Goal: Transaction & Acquisition: Purchase product/service

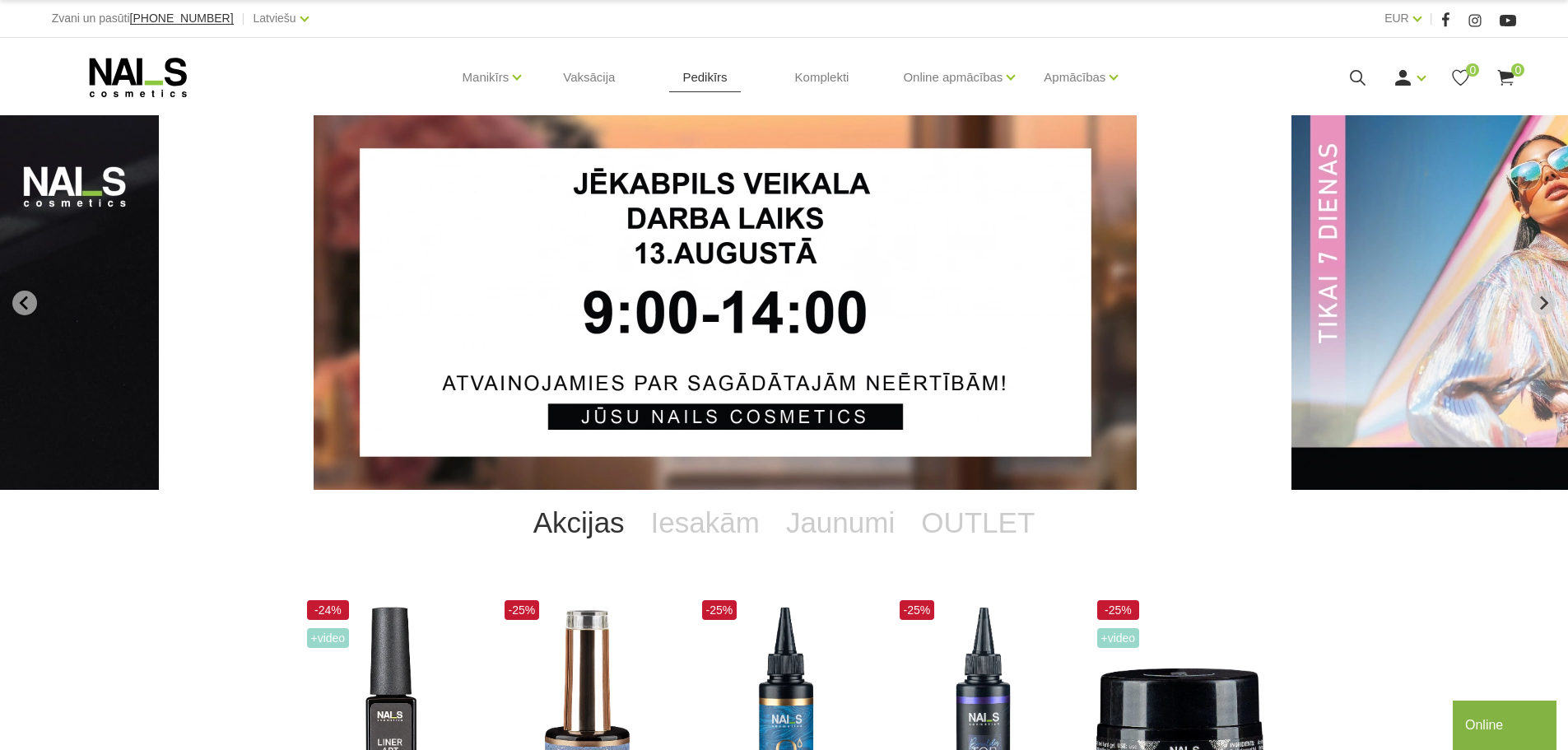
click at [691, 81] on link "Pedikīrs" at bounding box center [705, 77] width 70 height 79
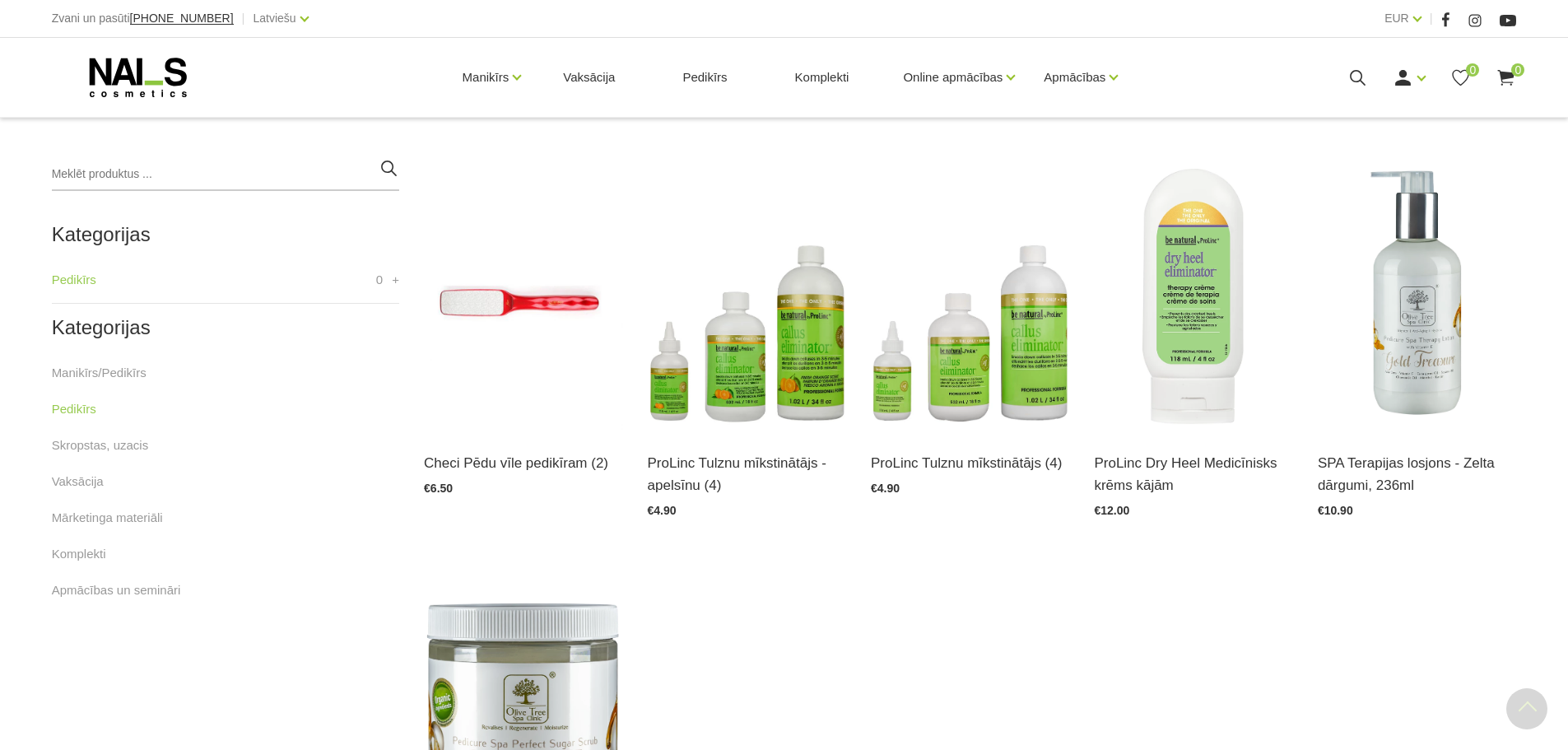
scroll to position [357, 0]
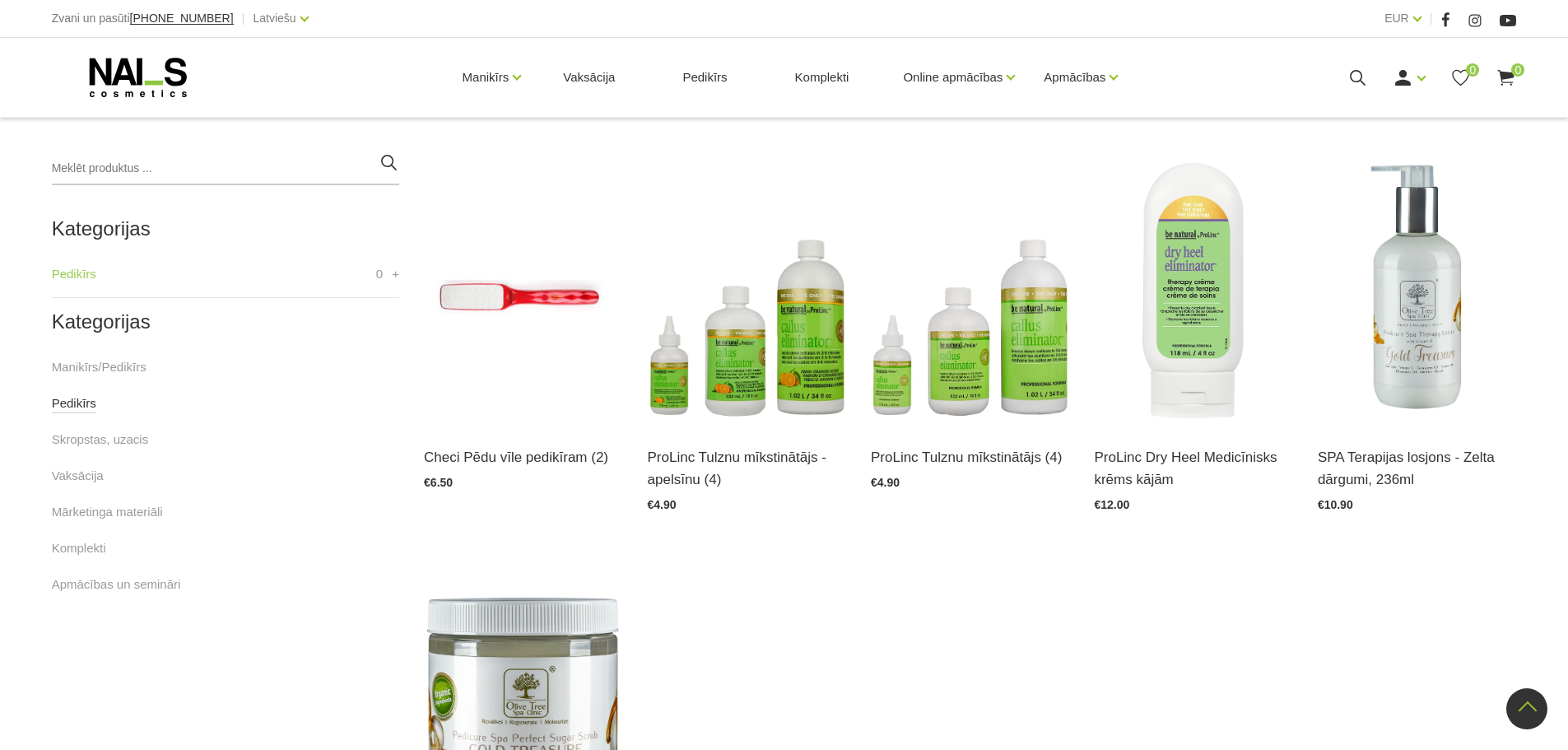
click at [79, 405] on link "Pedikīrs" at bounding box center [74, 403] width 45 height 20
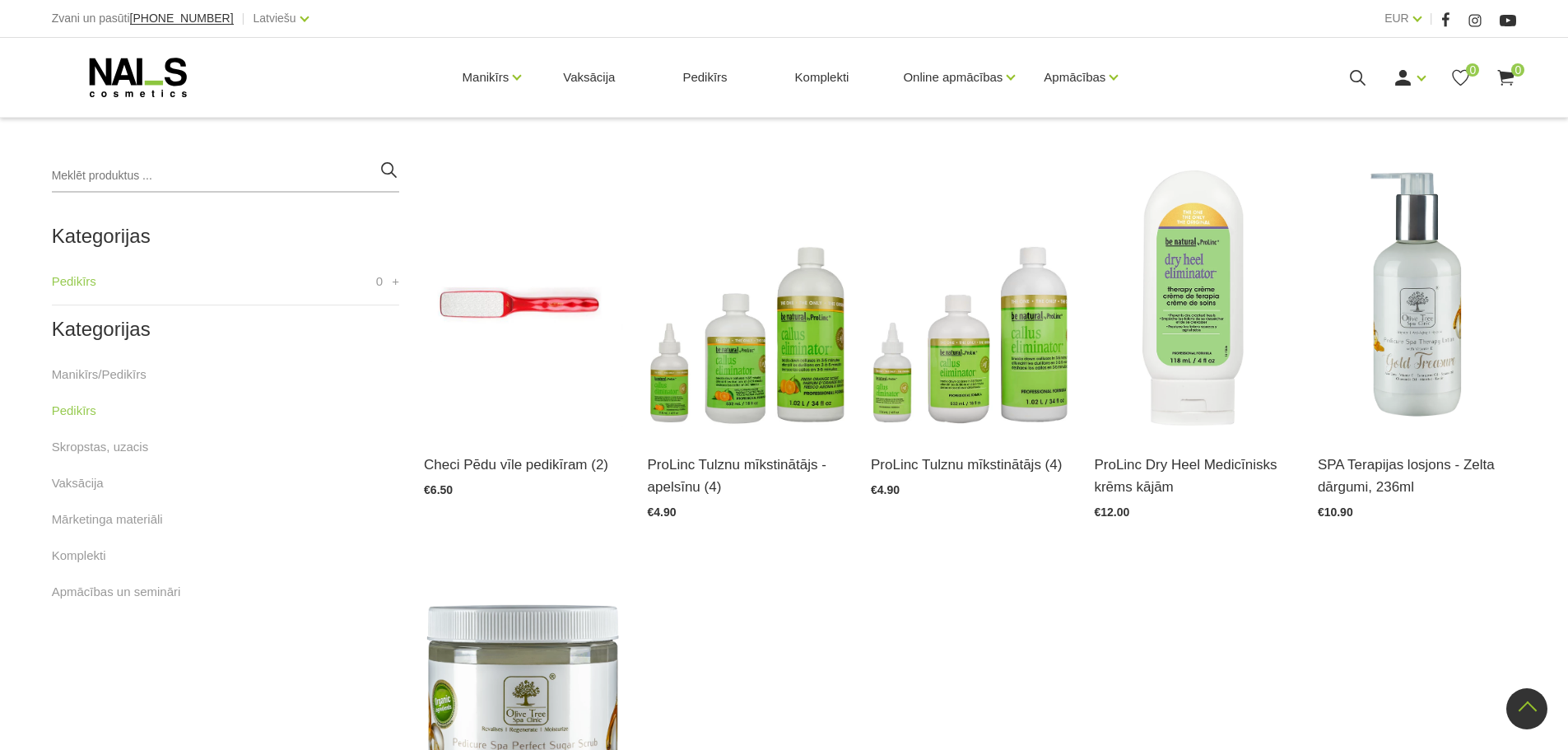
scroll to position [351, 0]
click at [127, 367] on link "Manikīrs/Pedikīrs" at bounding box center [99, 373] width 95 height 20
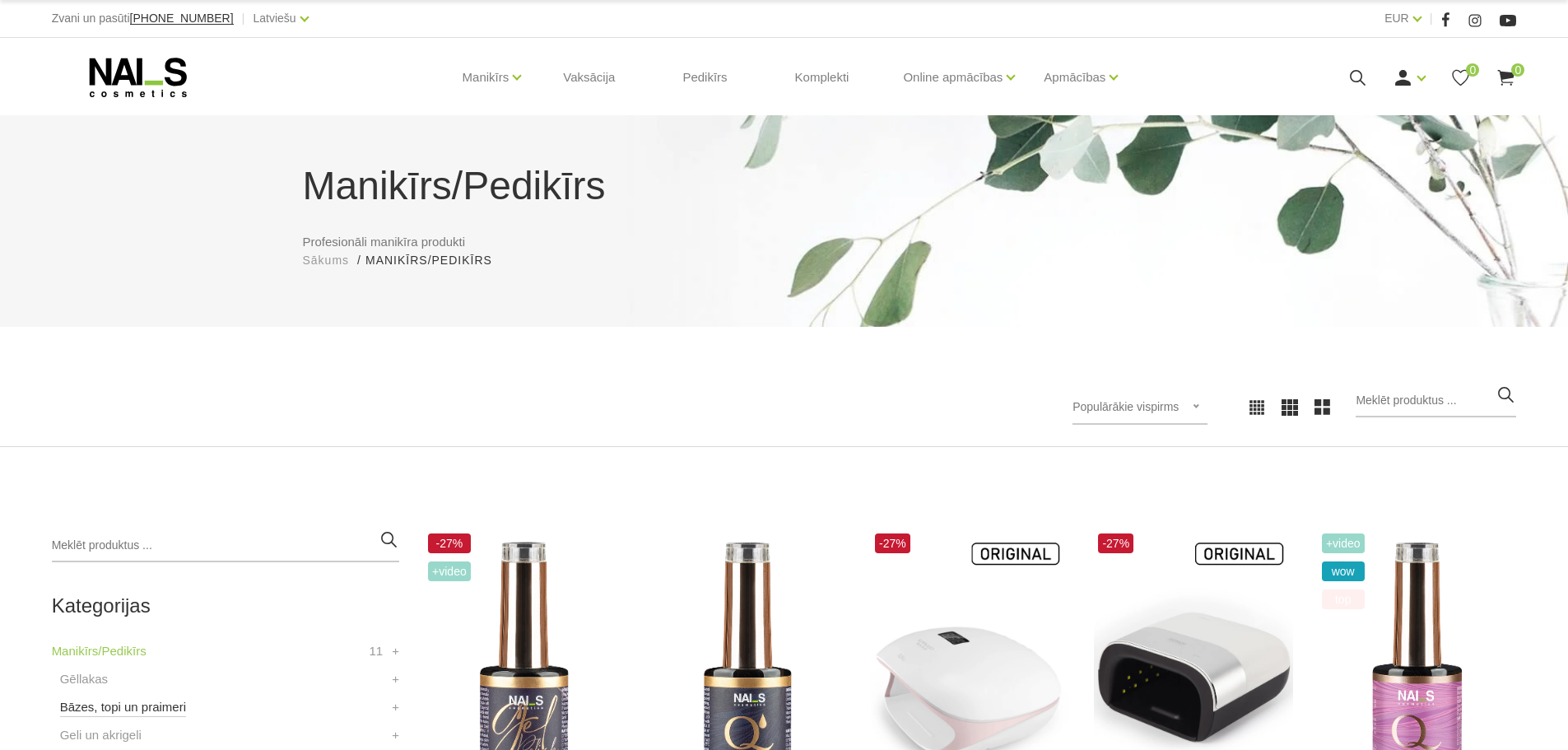
click at [164, 703] on link "Bāzes, topi un praimeri" at bounding box center [123, 707] width 126 height 20
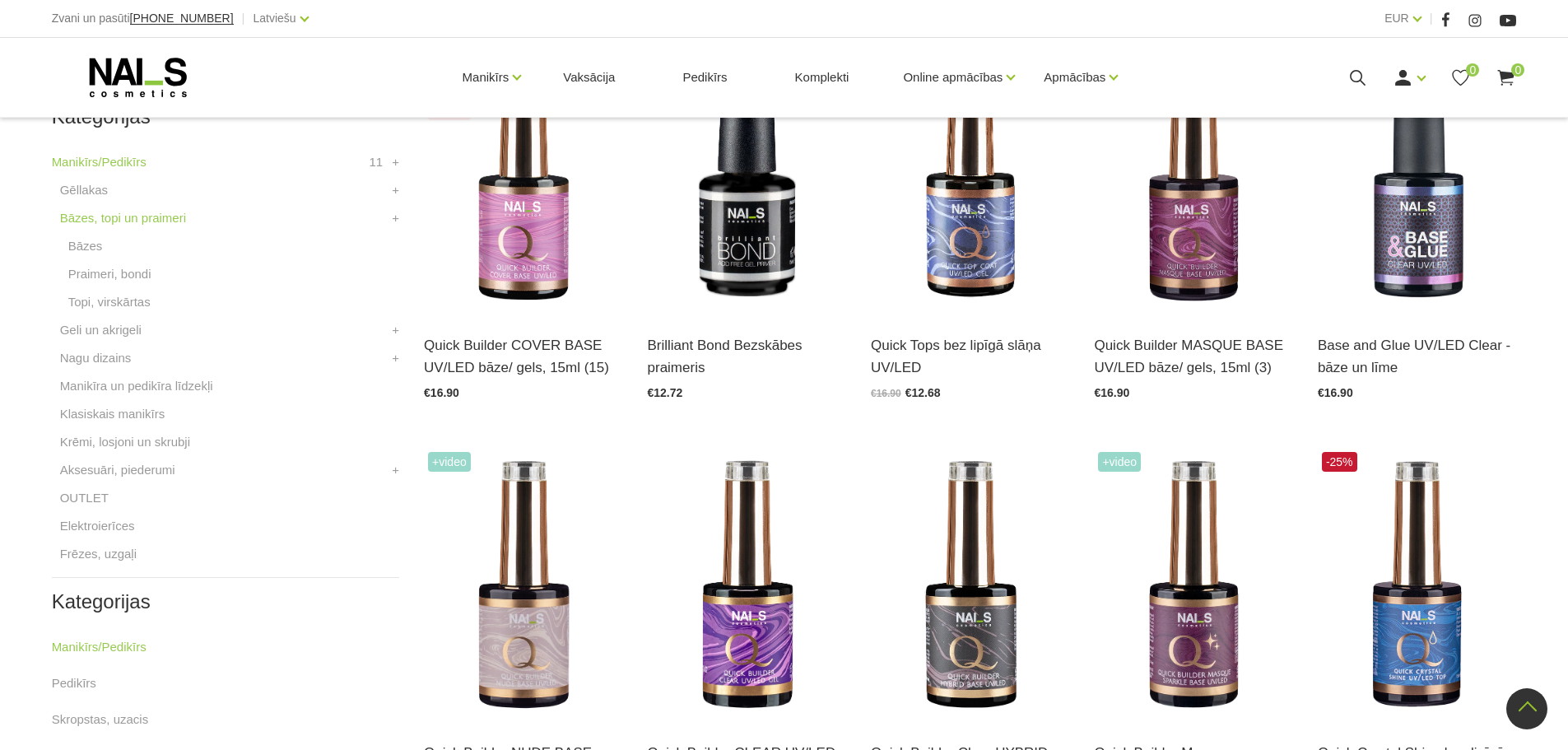
scroll to position [479, 0]
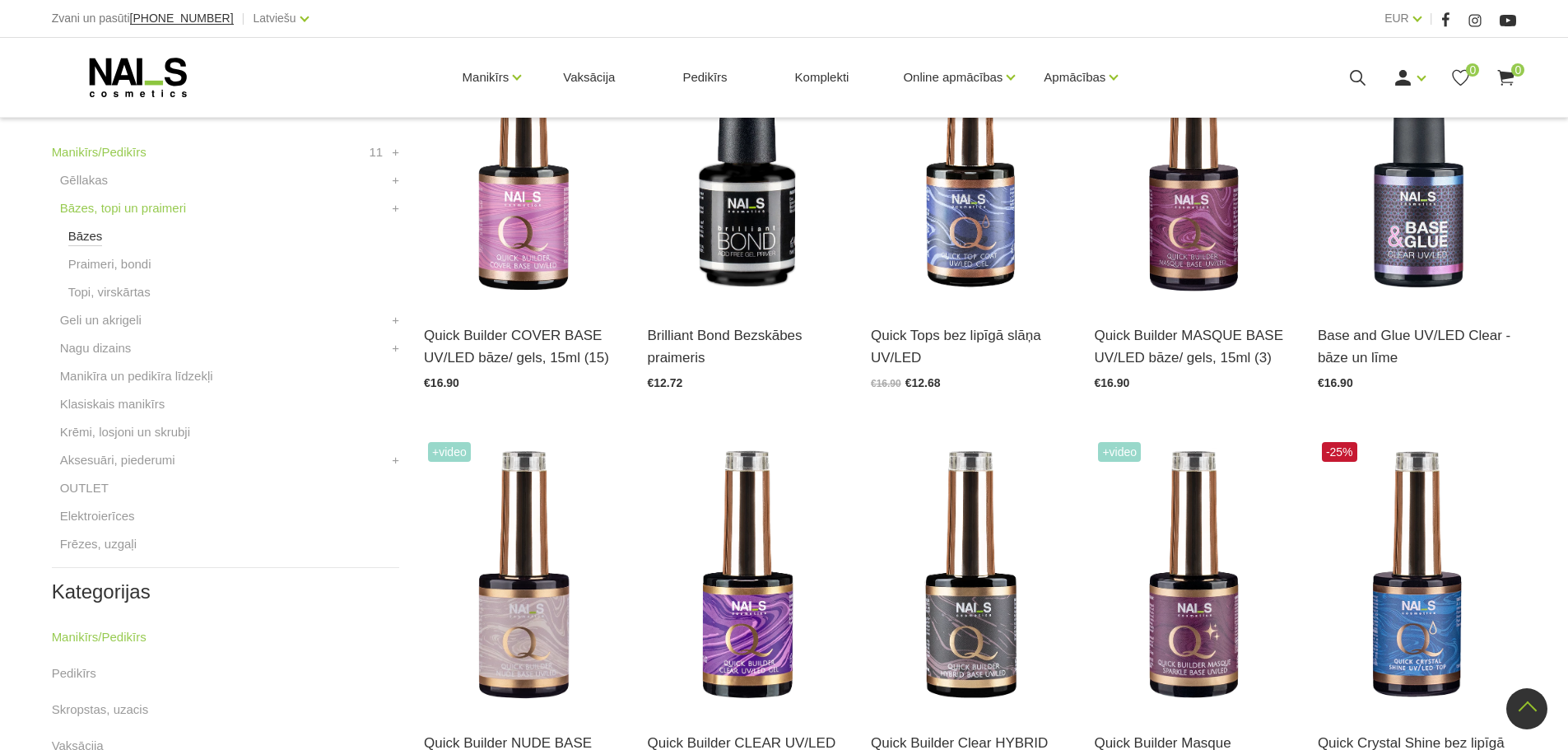
click at [85, 235] on link "Bāzes" at bounding box center [86, 235] width 34 height 20
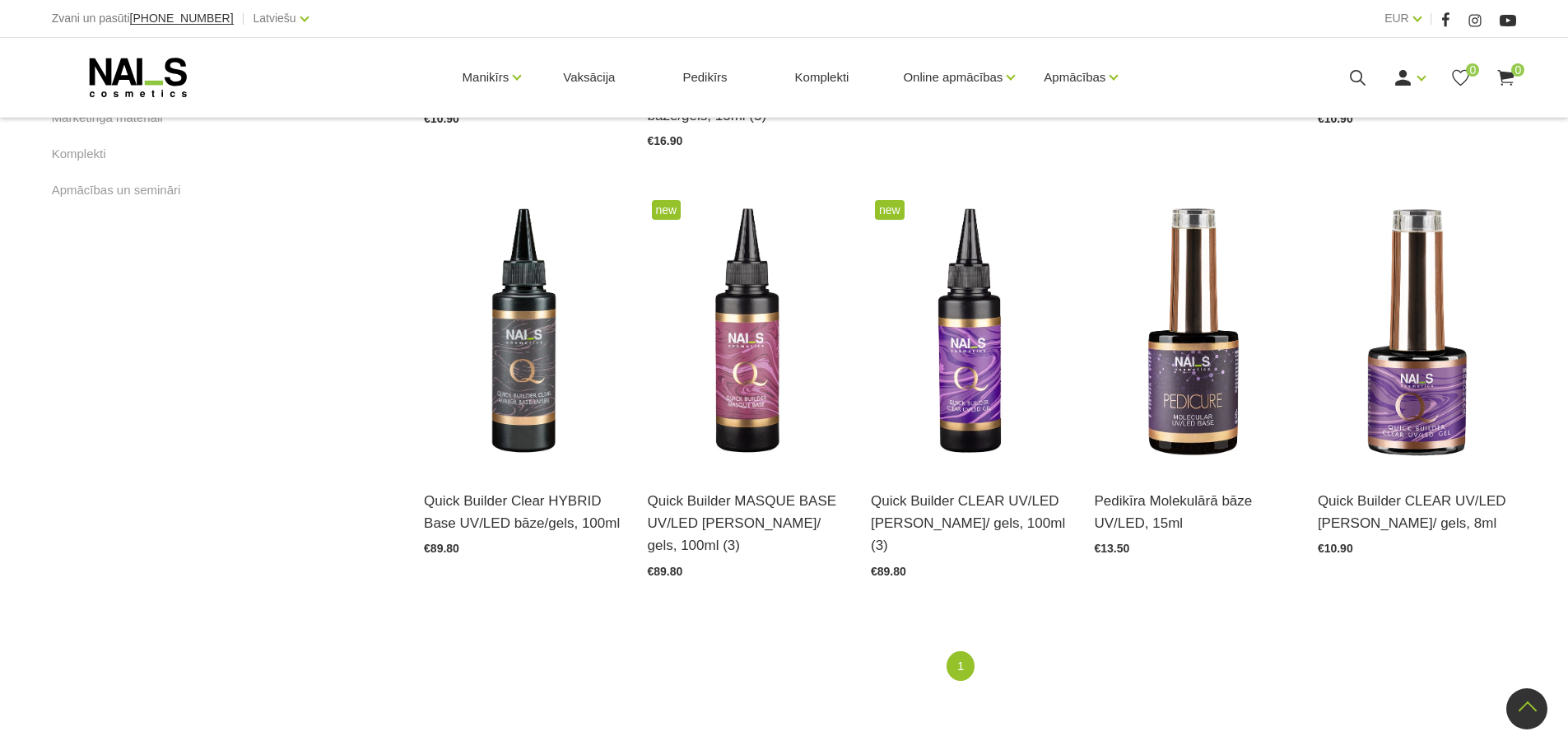
scroll to position [1154, 0]
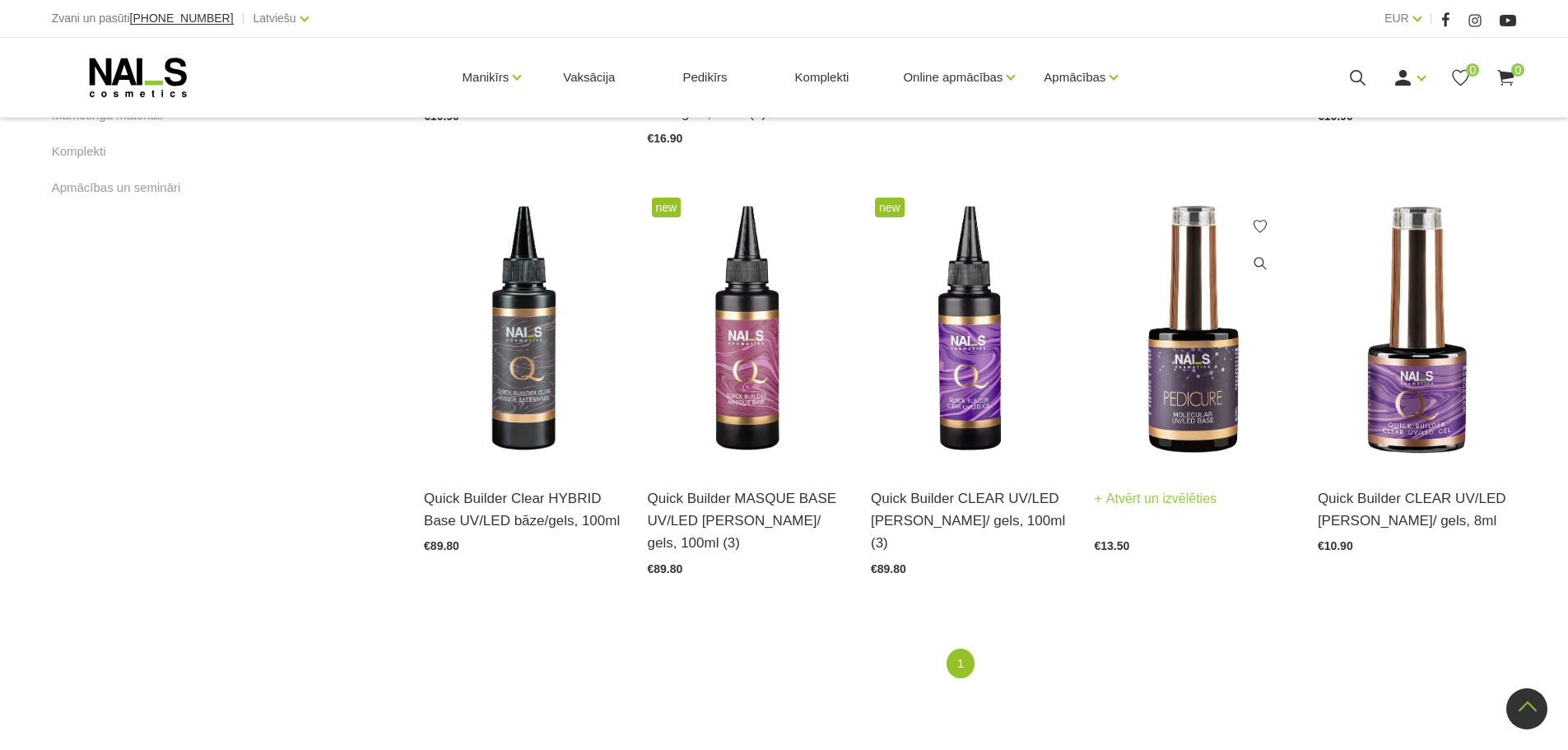
click at [1207, 378] on img at bounding box center [1193, 330] width 198 height 273
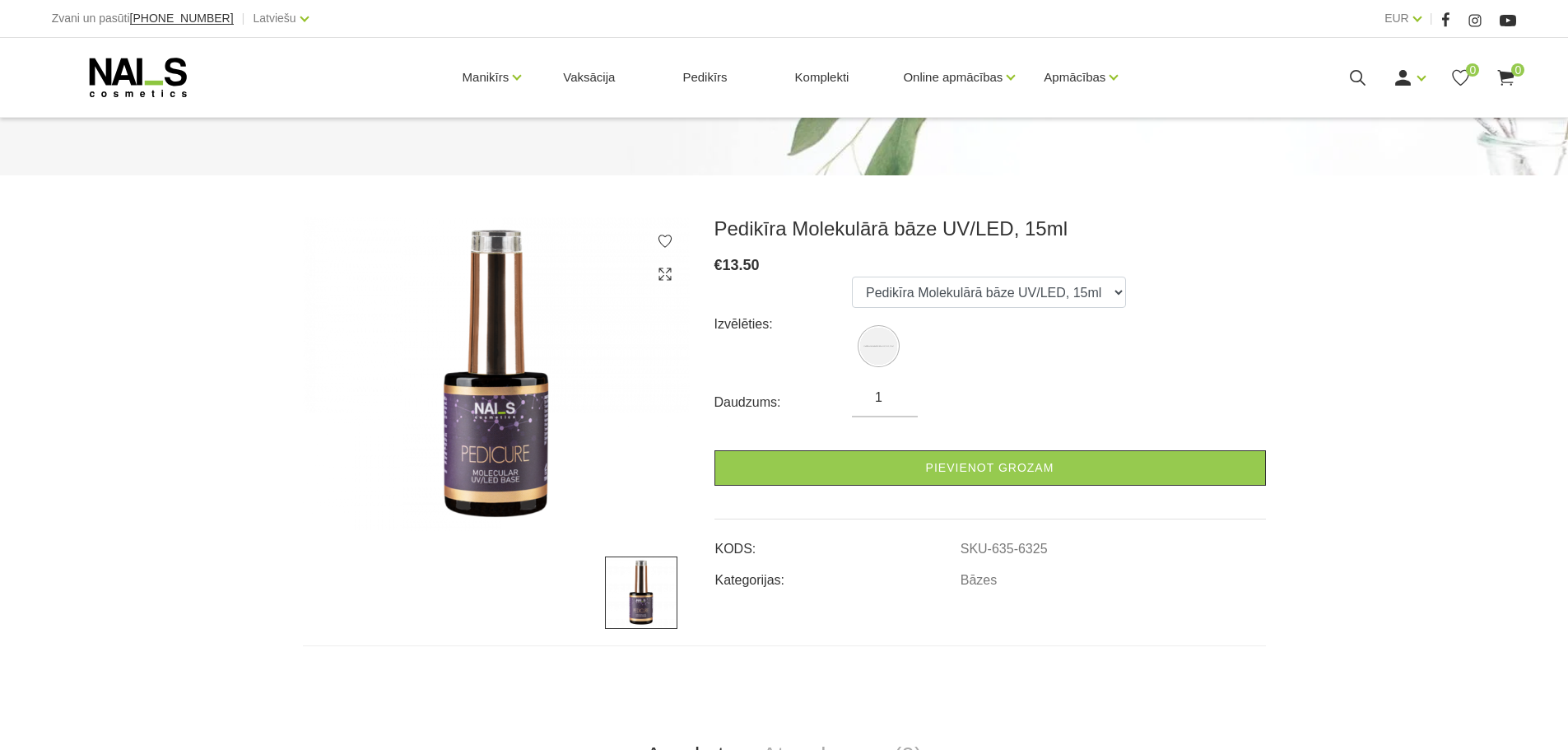
scroll to position [130, 0]
